Goal: Complete application form

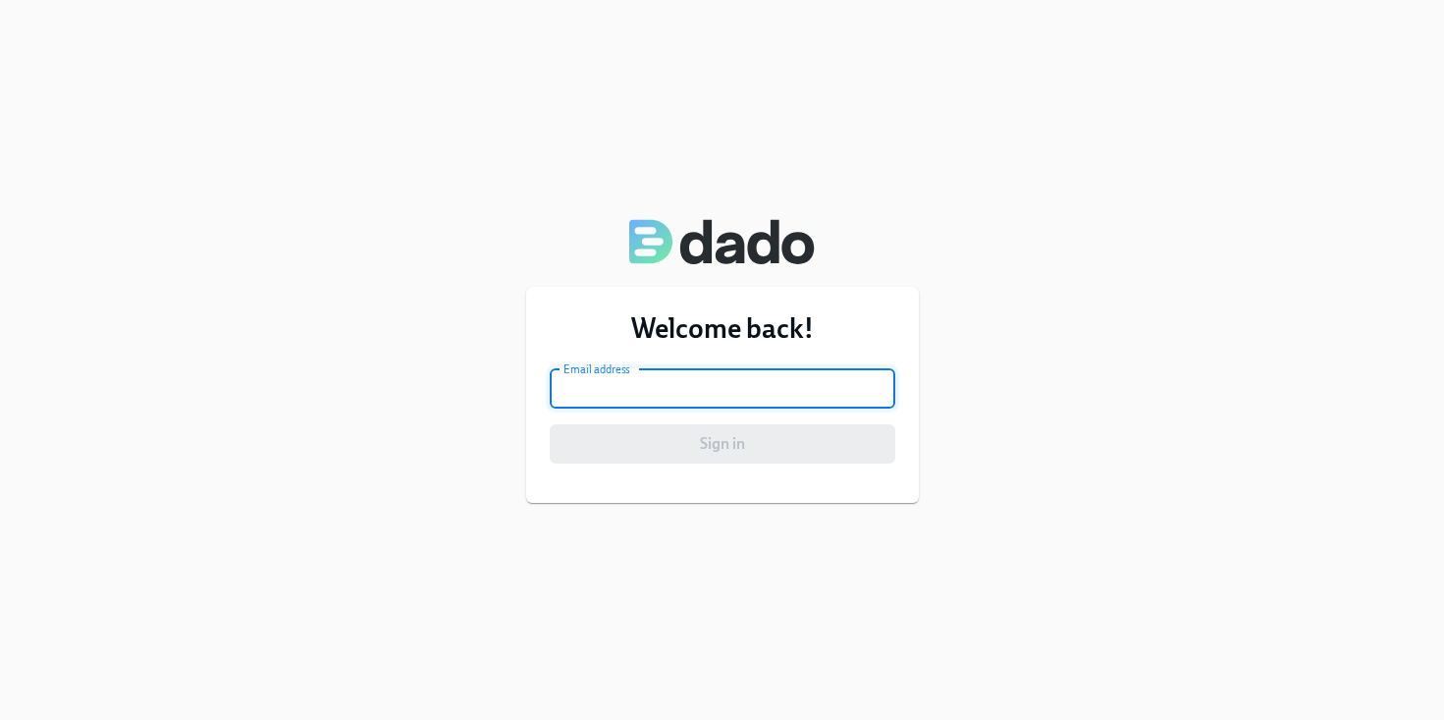
click at [618, 396] on input "email" at bounding box center [723, 388] width 346 height 39
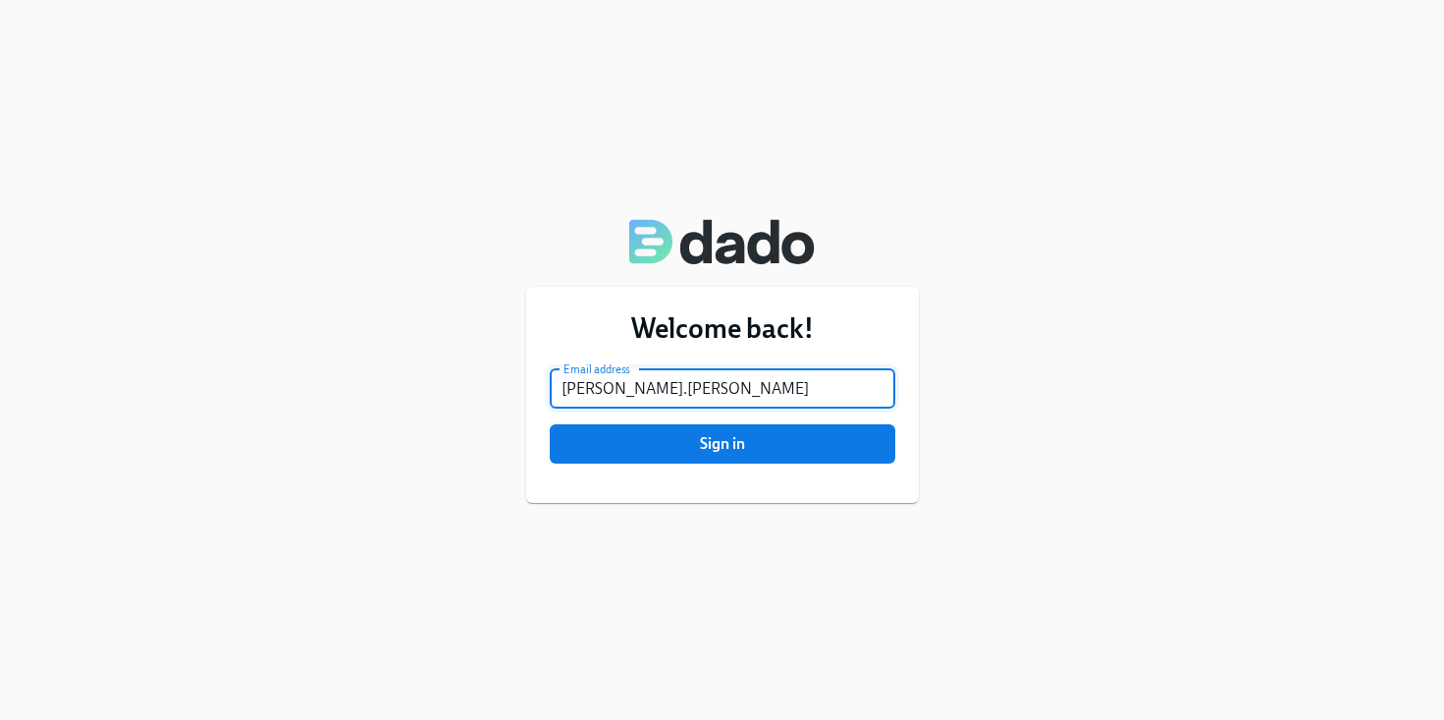
type input "[PERSON_NAME][EMAIL_ADDRESS][PERSON_NAME][DOMAIN_NAME]"
click at [688, 439] on span "Sign in" at bounding box center [723, 444] width 318 height 20
click at [550, 424] on button "Sign in" at bounding box center [723, 443] width 346 height 39
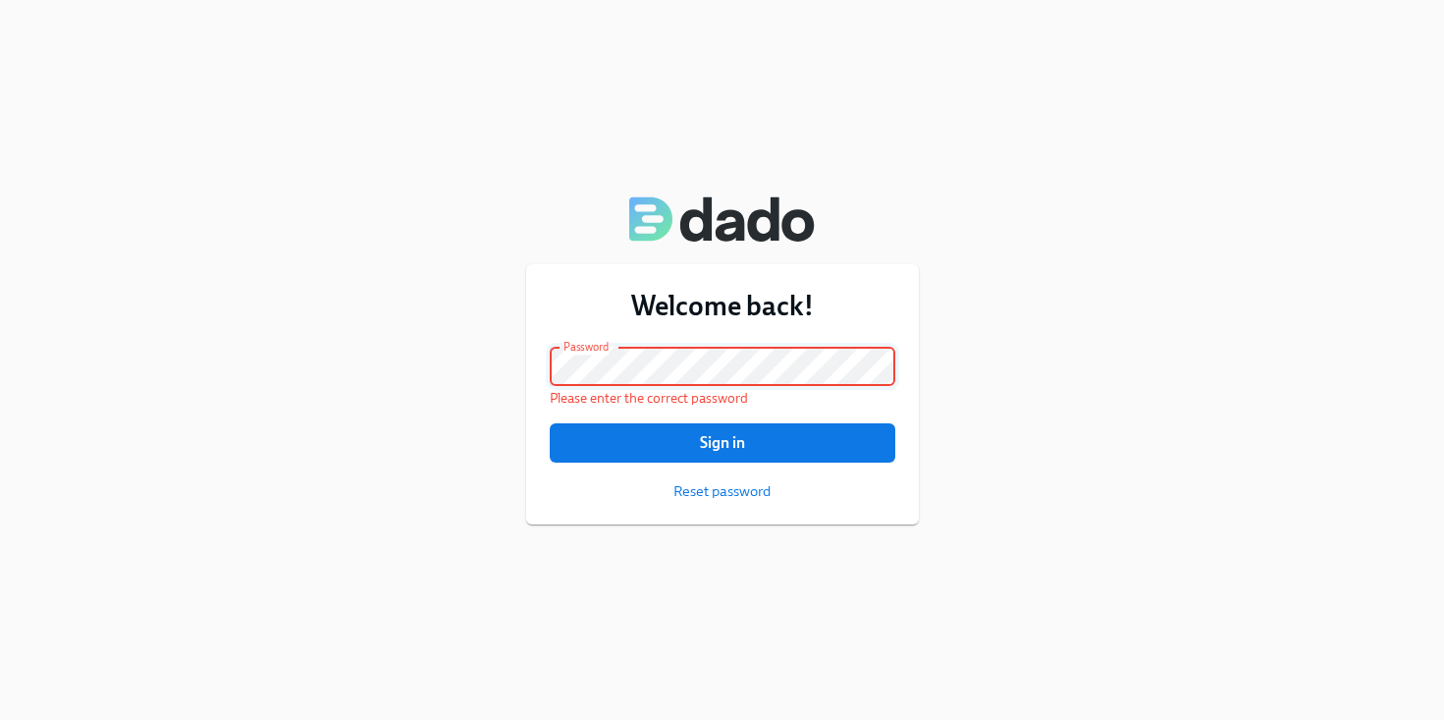
click at [550, 423] on button "Sign in" at bounding box center [723, 442] width 346 height 39
click at [712, 487] on span "Reset password" at bounding box center [722, 491] width 97 height 20
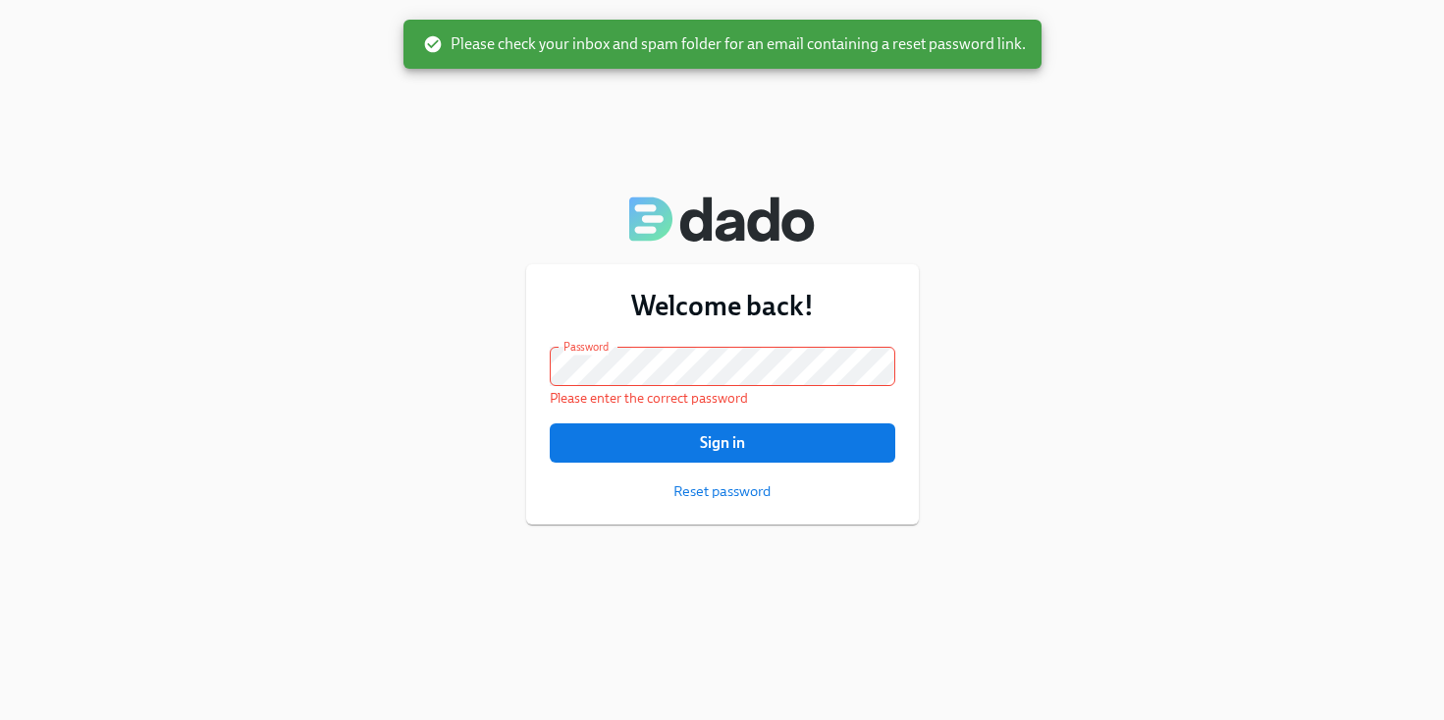
click at [509, 48] on span "Please check your inbox and spam folder for an email containing a reset passwor…" at bounding box center [724, 44] width 603 height 22
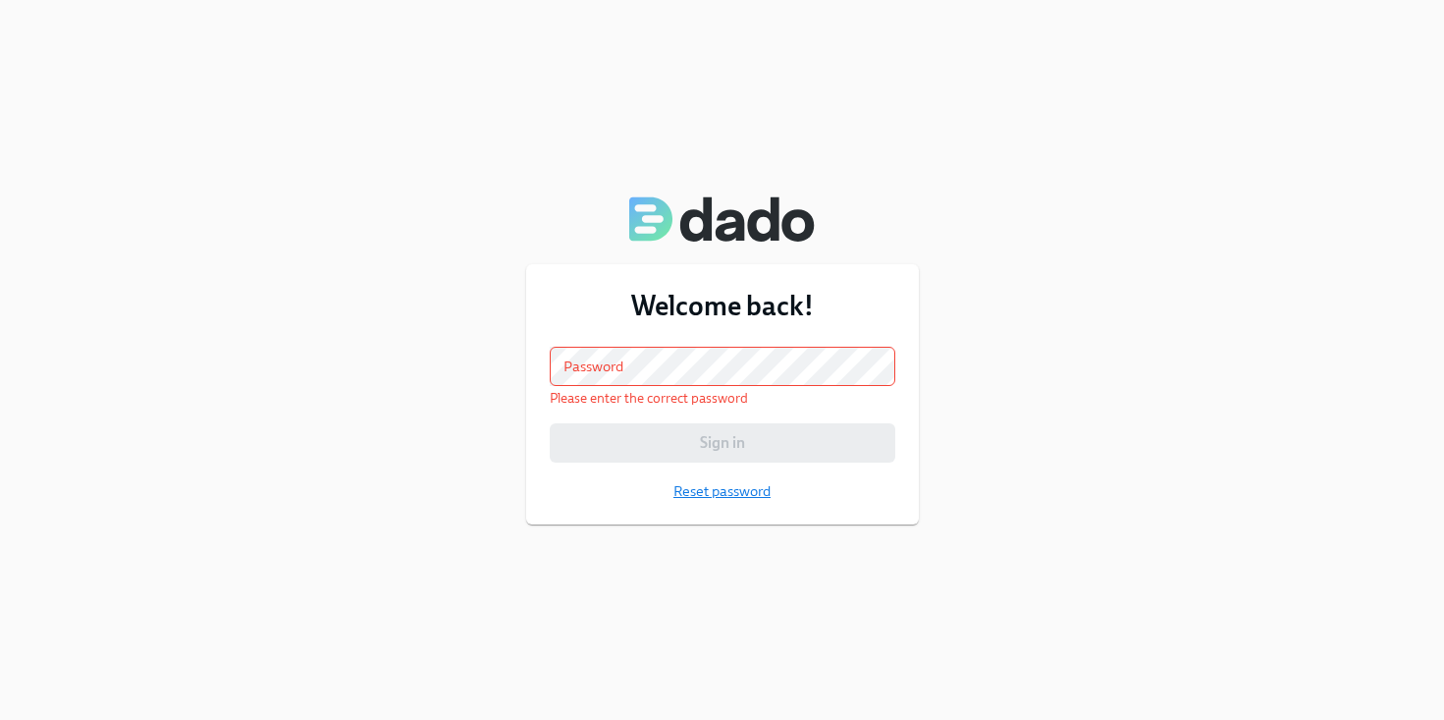
click at [717, 492] on span "Reset password" at bounding box center [722, 491] width 97 height 20
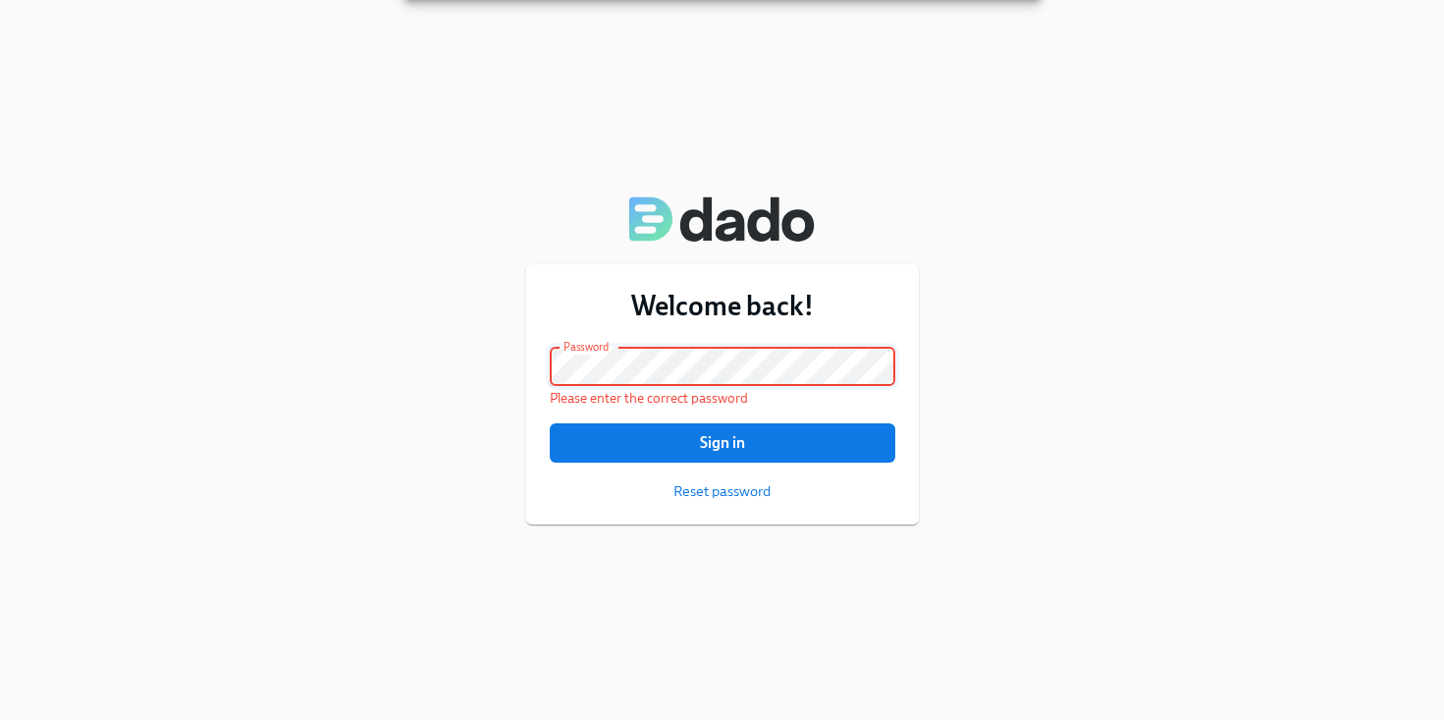
click at [550, 423] on button "Sign in" at bounding box center [723, 442] width 346 height 39
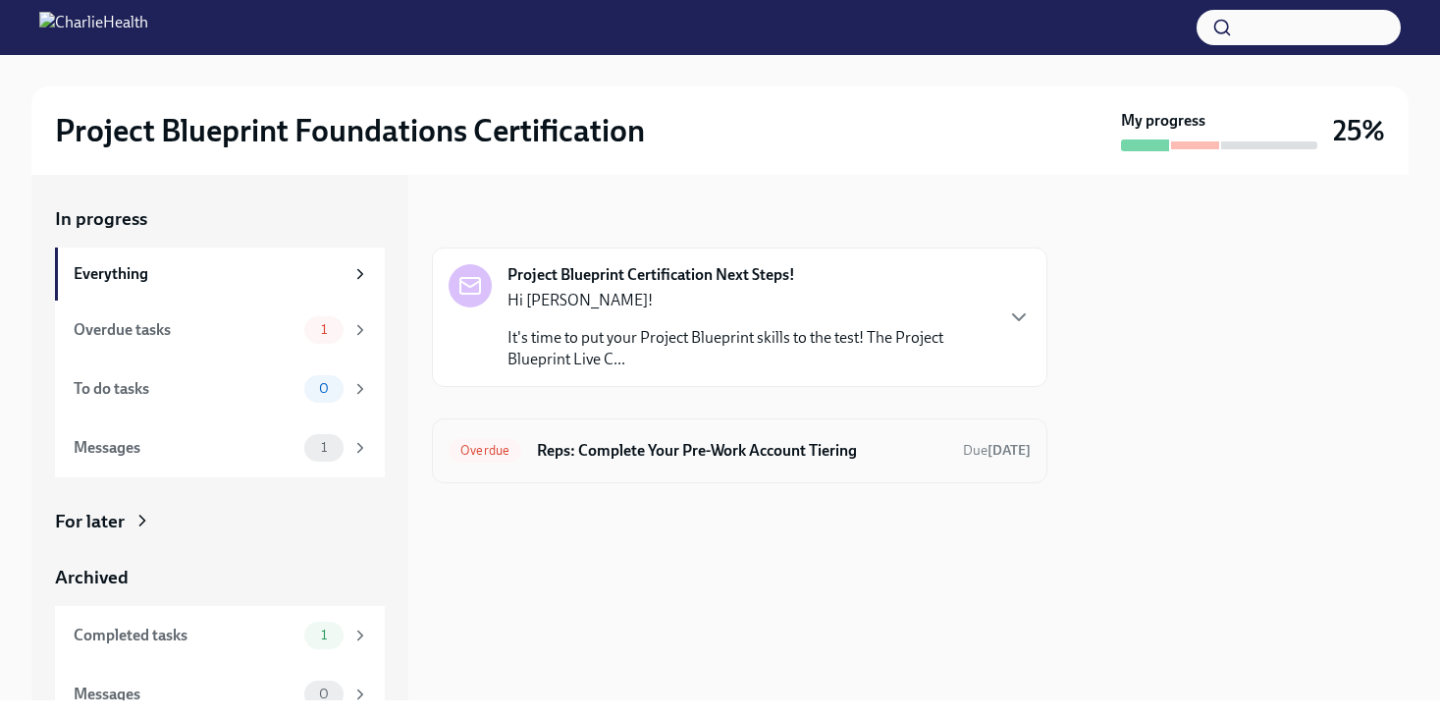
click at [633, 448] on h6 "Reps: Complete Your Pre-Work Account Tiering" at bounding box center [742, 451] width 410 height 22
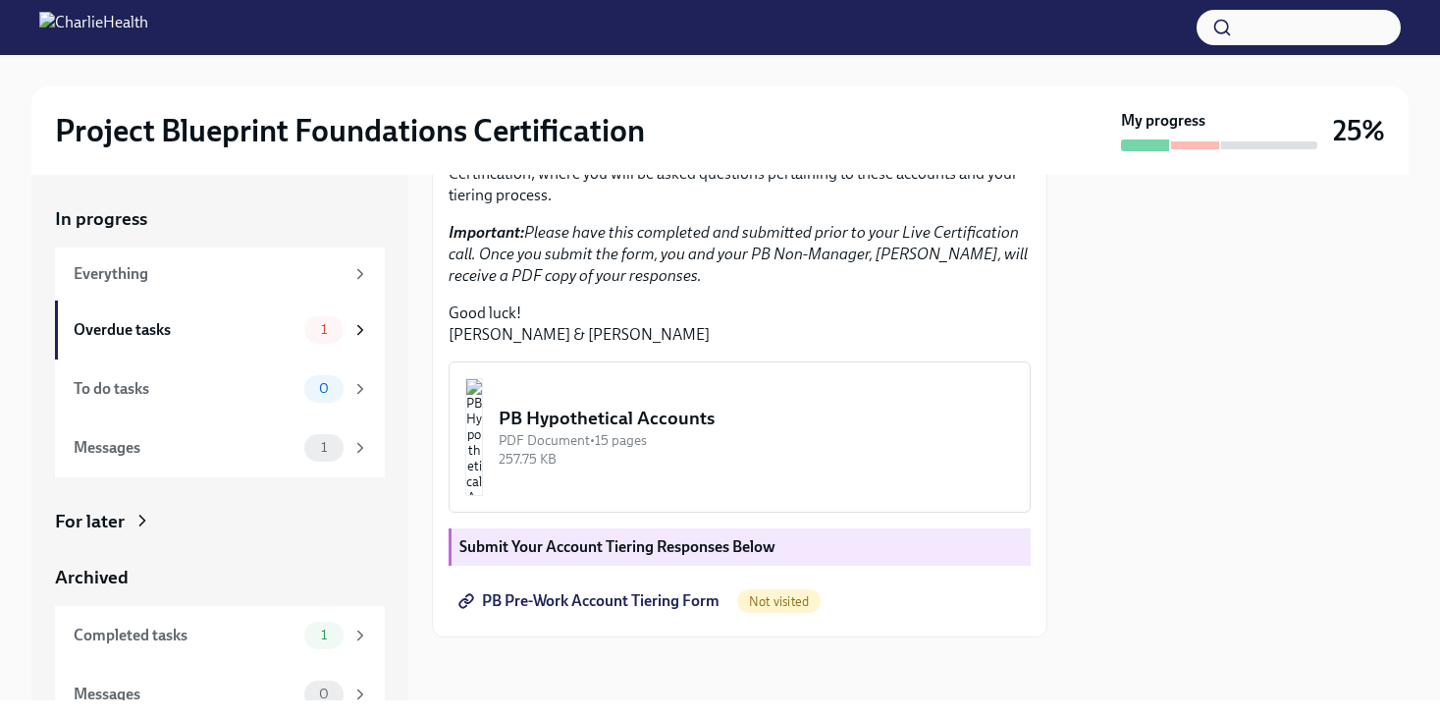
scroll to position [529, 0]
click at [619, 597] on span "PB Pre-Work Account Tiering Form" at bounding box center [590, 601] width 257 height 20
click at [695, 418] on div "PB Hypothetical Accounts" at bounding box center [756, 418] width 515 height 26
click at [483, 441] on img "button" at bounding box center [474, 437] width 18 height 118
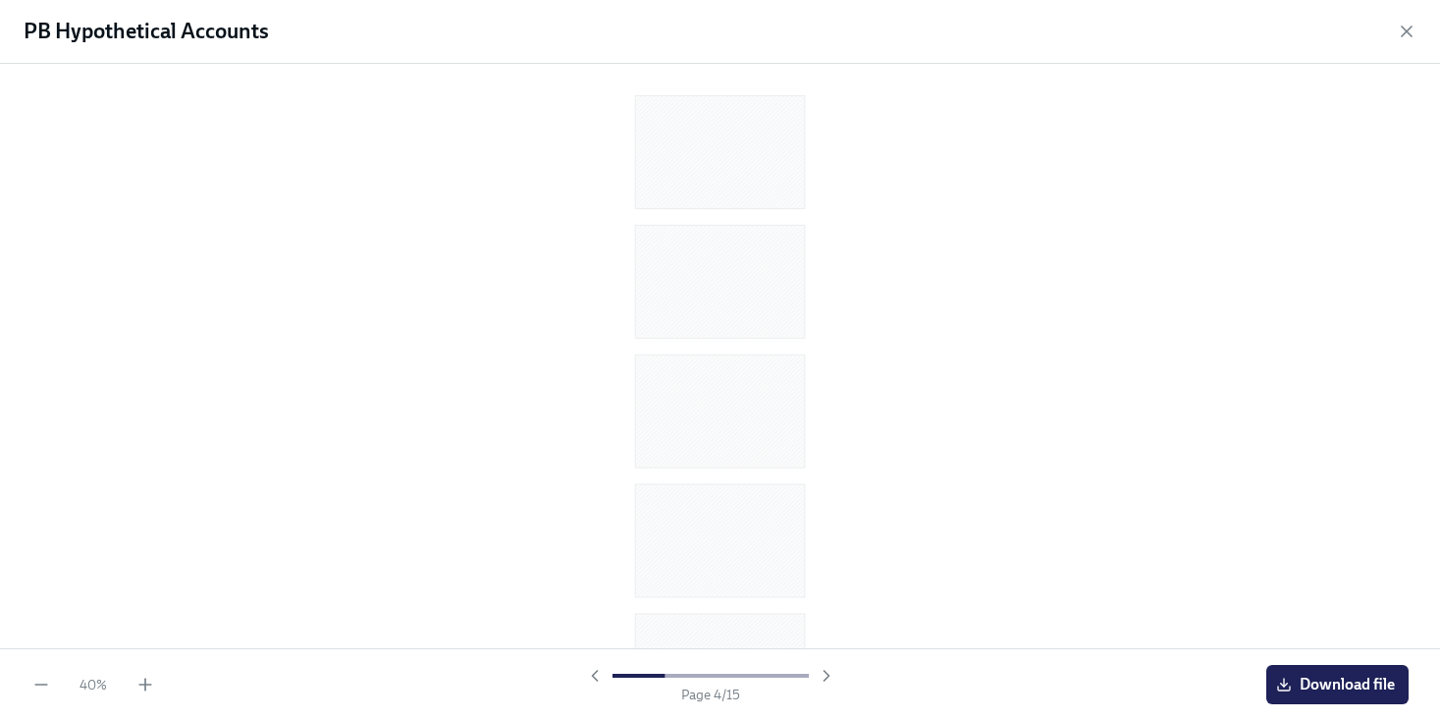
click at [629, 444] on div at bounding box center [720, 404] width 184 height 130
click at [135, 677] on div "40 %" at bounding box center [93, 684] width 124 height 20
click at [143, 677] on icon "button" at bounding box center [145, 684] width 20 height 20
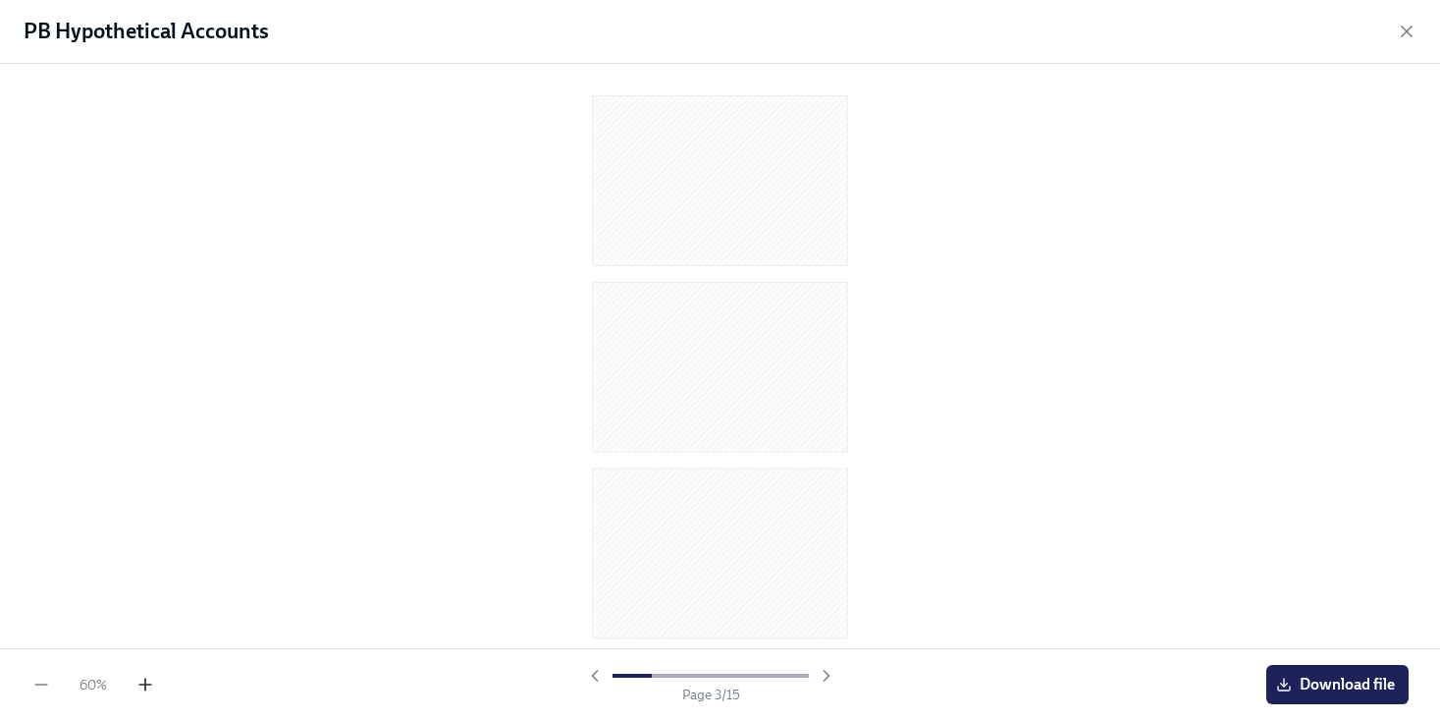
click at [143, 677] on icon "button" at bounding box center [145, 684] width 20 height 20
